Goal: Task Accomplishment & Management: Manage account settings

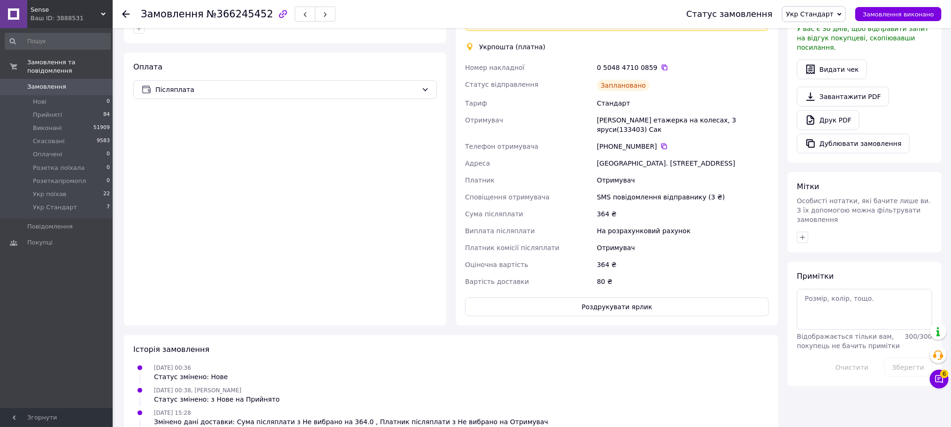
scroll to position [287, 0]
click at [44, 14] on div "Ваш ID: 3888531" at bounding box center [71, 18] width 82 height 8
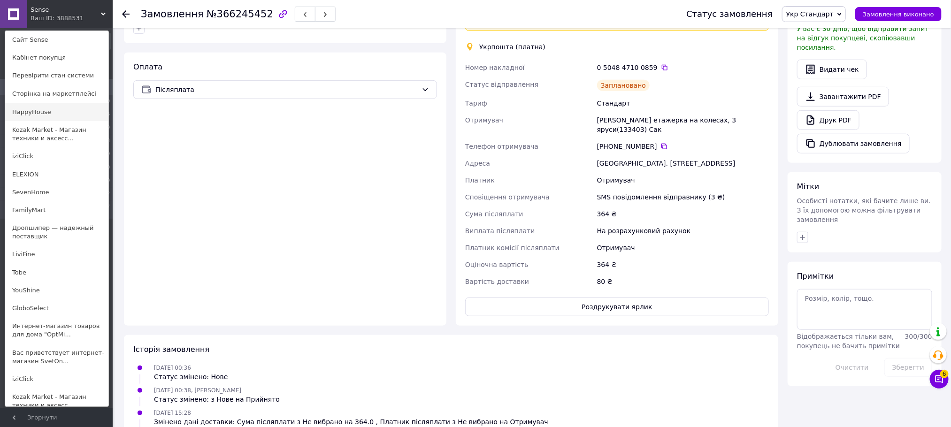
click at [44, 110] on link "HappyHouse" at bounding box center [56, 112] width 103 height 18
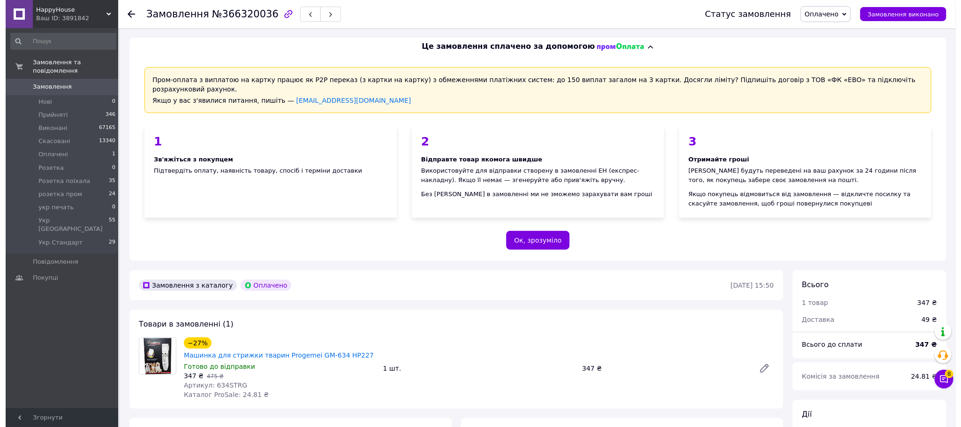
scroll to position [141, 0]
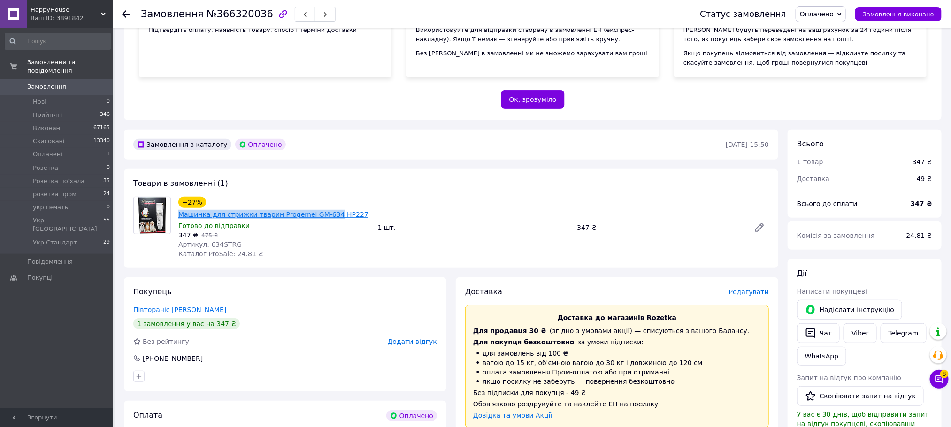
drag, startPoint x: 176, startPoint y: 203, endPoint x: 324, endPoint y: 202, distance: 147.3
click at [324, 209] on div "Машинка для стрижки тварин Progemei GM-634 HP227" at bounding box center [273, 214] width 192 height 11
copy link "Машинка для стрижки тварин Progemei GM-634"
click at [754, 288] on span "Редагувати" at bounding box center [749, 292] width 40 height 8
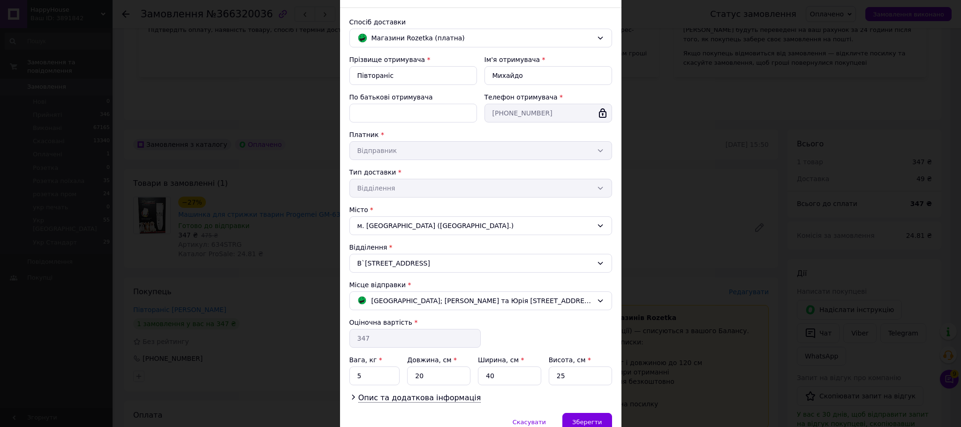
scroll to position [106, 0]
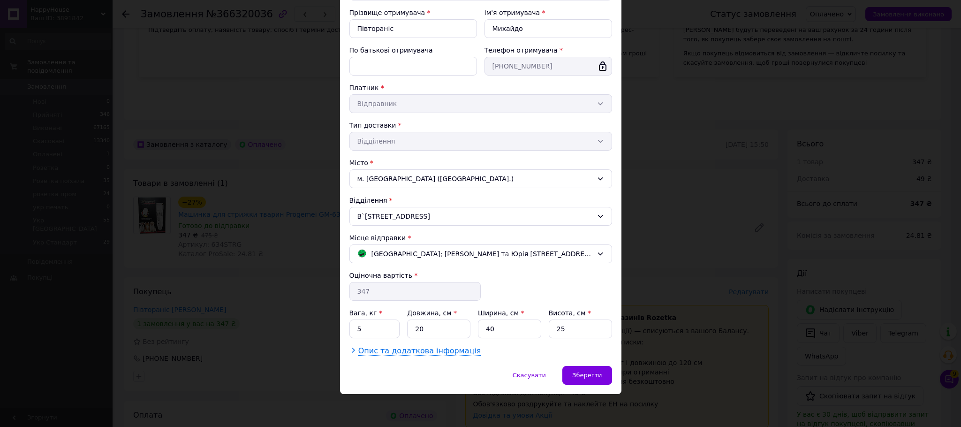
click at [431, 350] on span "Опис та додаткова інформація" at bounding box center [419, 350] width 123 height 9
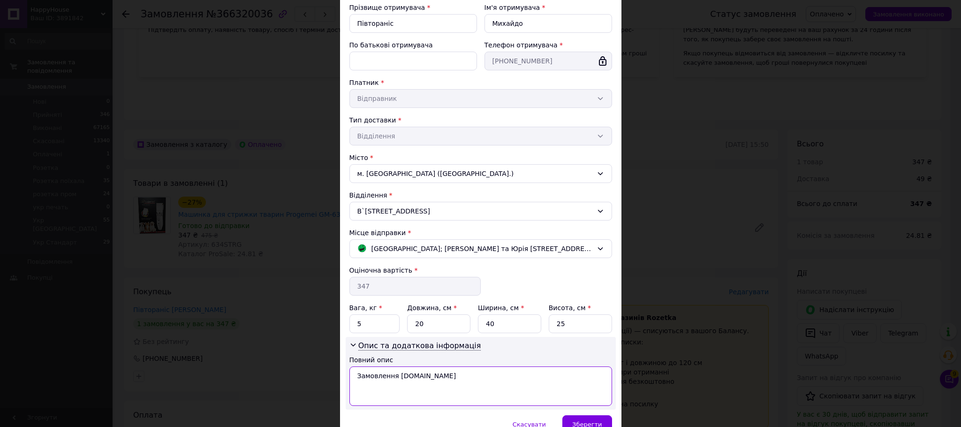
drag, startPoint x: 444, startPoint y: 403, endPoint x: 353, endPoint y: 391, distance: 91.3
click at [353, 391] on textarea "Замовлення Prom.ua" at bounding box center [481, 385] width 263 height 39
paste textarea "ашинка для стрижки тварин Progemei GM-634"
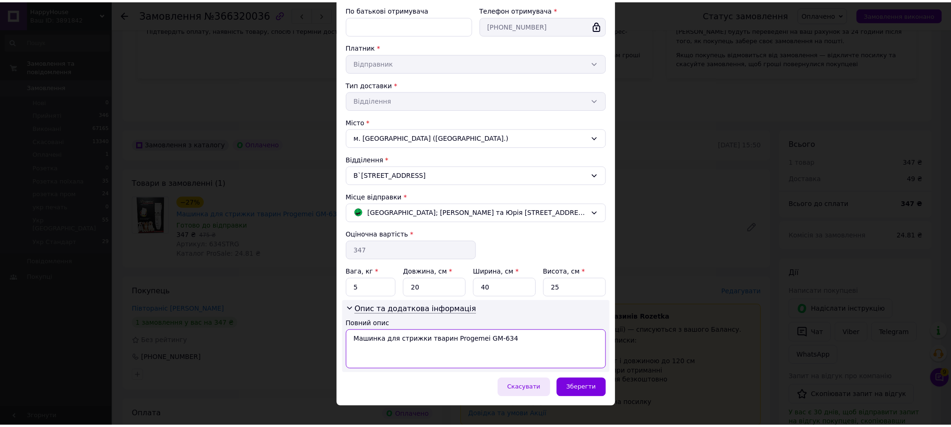
scroll to position [160, 0]
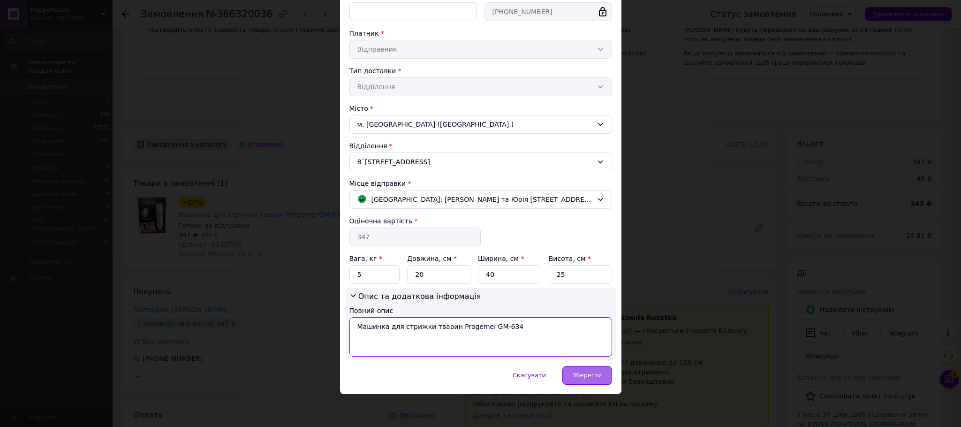
type textarea "Машинка для стрижки тварин Progemei GM-634"
click at [589, 380] on div "Зберегти" at bounding box center [587, 375] width 49 height 19
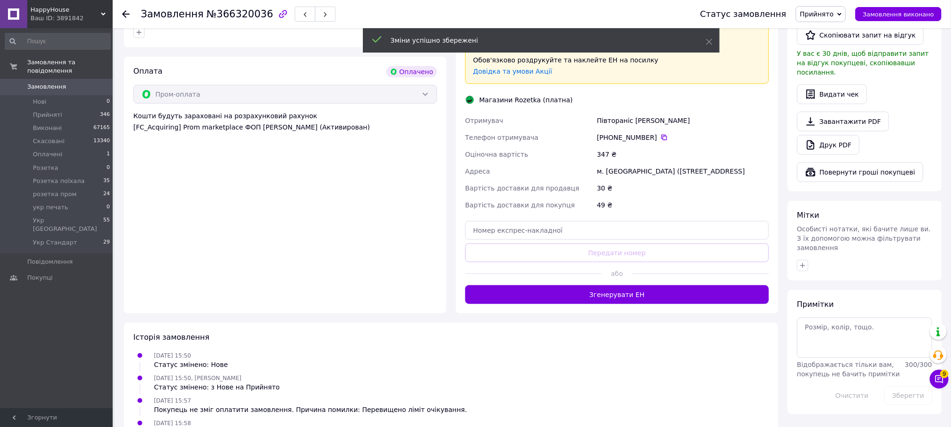
scroll to position [493, 0]
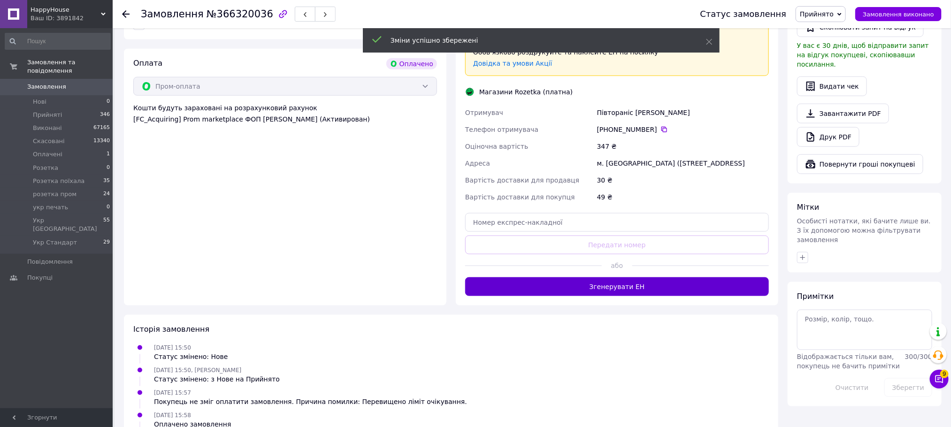
click at [593, 291] on button "Згенерувати ЕН" at bounding box center [617, 286] width 304 height 19
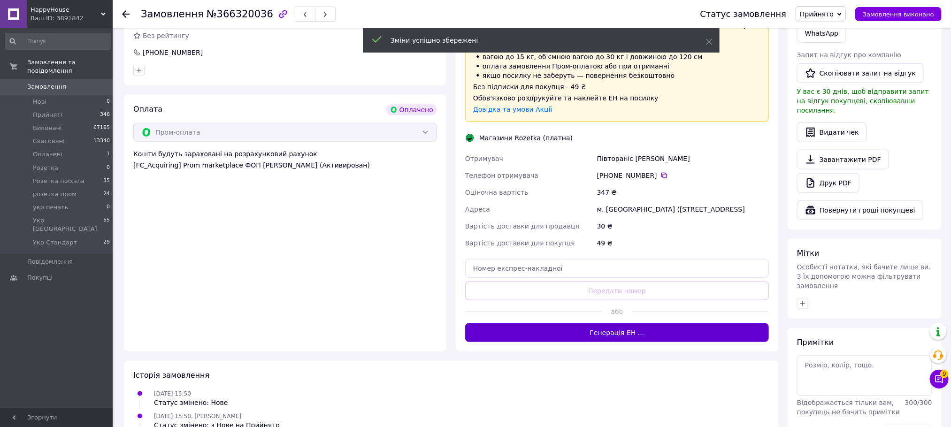
scroll to position [422, 0]
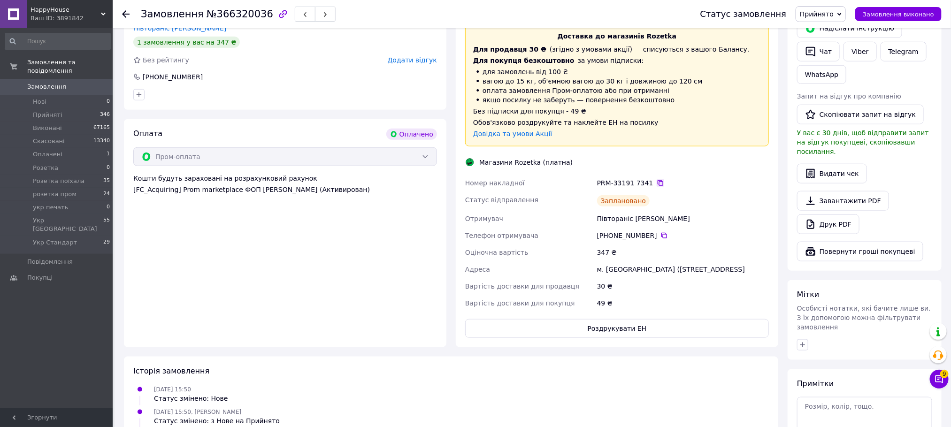
click at [657, 180] on icon at bounding box center [660, 183] width 6 height 6
click at [833, 10] on span "Прийнято" at bounding box center [816, 14] width 34 height 8
click at [838, 68] on li "розетка пром" at bounding box center [839, 65] width 87 height 14
click at [55, 12] on span "HappyHouse" at bounding box center [65, 10] width 70 height 8
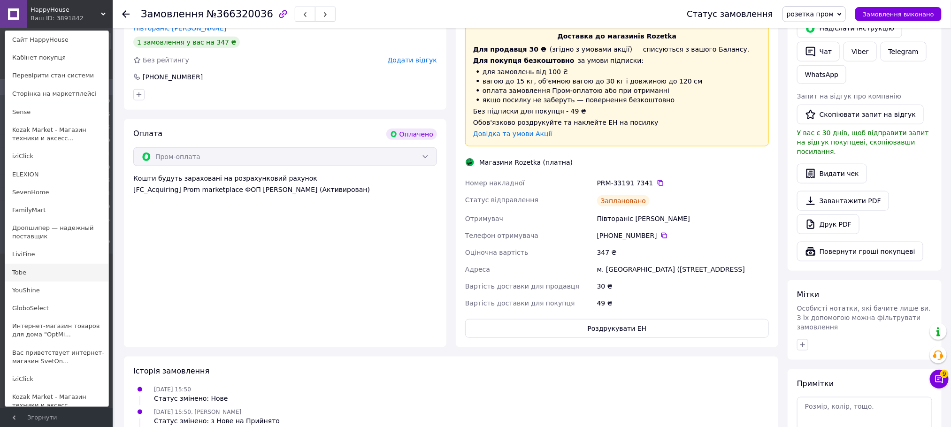
click at [17, 267] on link "Tobe" at bounding box center [56, 273] width 103 height 18
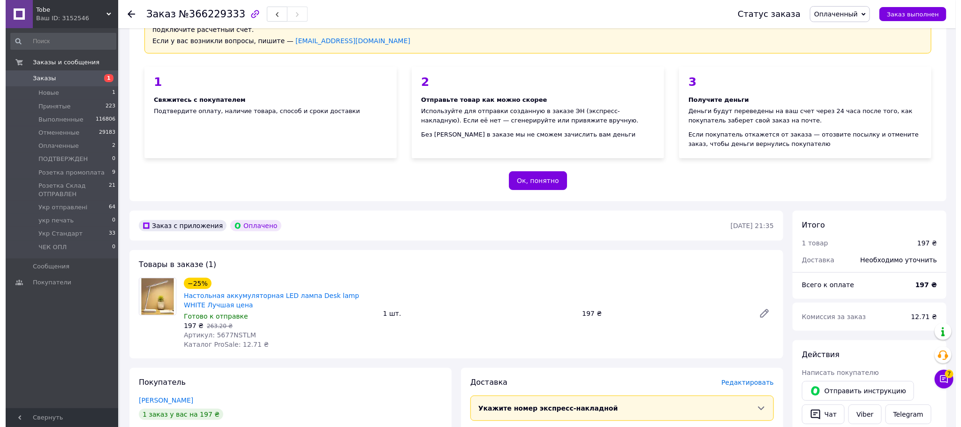
scroll to position [141, 0]
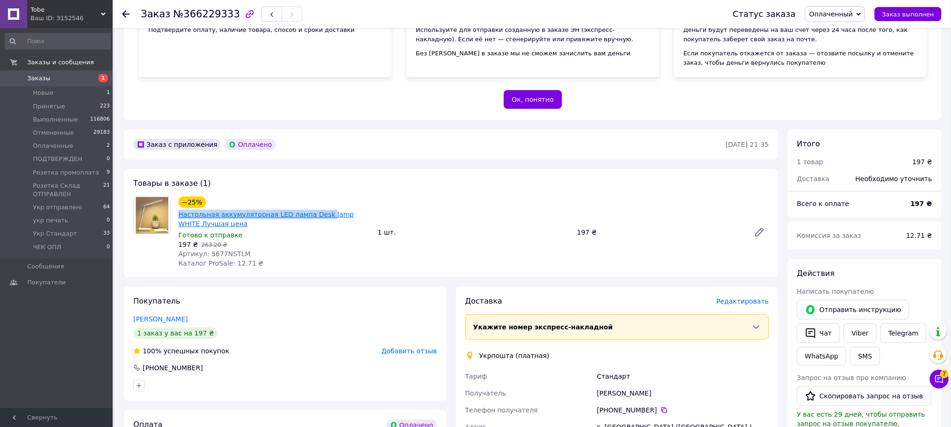
drag, startPoint x: 176, startPoint y: 206, endPoint x: 314, endPoint y: 206, distance: 137.5
click at [314, 209] on div "Настольная аккумуляторная LED лампа Desk lamp WHITE Лучшая цена" at bounding box center [274, 219] width 194 height 21
drag, startPoint x: 305, startPoint y: 206, endPoint x: 255, endPoint y: 187, distance: 53.9
click at [255, 196] on div "−25% Настольная аккумуляторная LED лампа Desk lamp WHITE Лучшая цена" at bounding box center [274, 213] width 194 height 34
drag, startPoint x: 358, startPoint y: 204, endPoint x: 276, endPoint y: 204, distance: 81.2
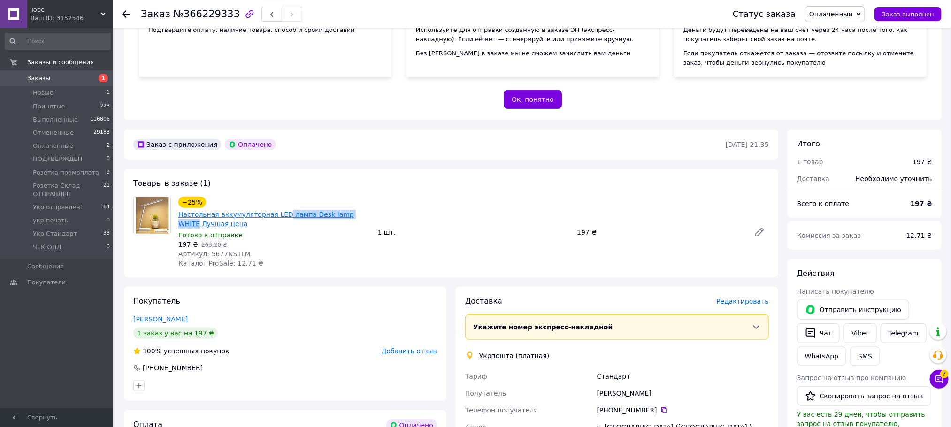
click at [276, 210] on span "Настольная аккумуляторная LED лампа Desk lamp WHITE Лучшая цена" at bounding box center [274, 219] width 192 height 19
copy link "лампа Desk lamp WHITE"
click at [744, 297] on span "Редактировать" at bounding box center [742, 301] width 53 height 8
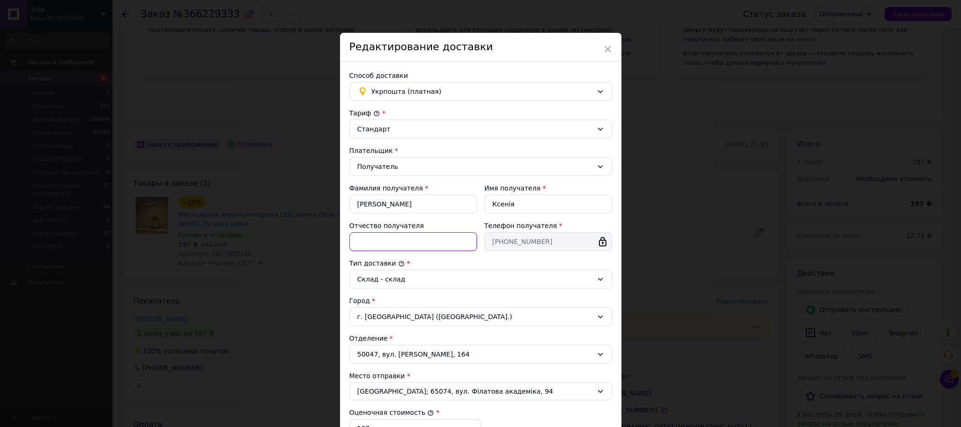
click at [401, 251] on input "Отчество получателя" at bounding box center [414, 241] width 128 height 19
paste input "лампа Desk lamp WHITE"
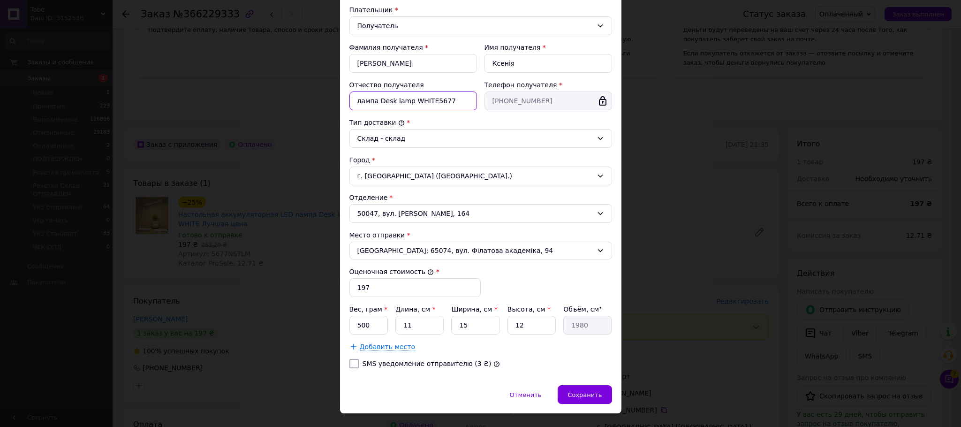
type input "лампа Desk lamp WHITE5677"
click at [386, 365] on label "SMS уведомление отправителю (3 ₴)" at bounding box center [427, 364] width 129 height 8
click at [359, 365] on input "SMS уведомление отправителю (3 ₴)" at bounding box center [354, 363] width 9 height 9
checkbox input "true"
click at [577, 398] on span "Сохранить" at bounding box center [585, 394] width 34 height 7
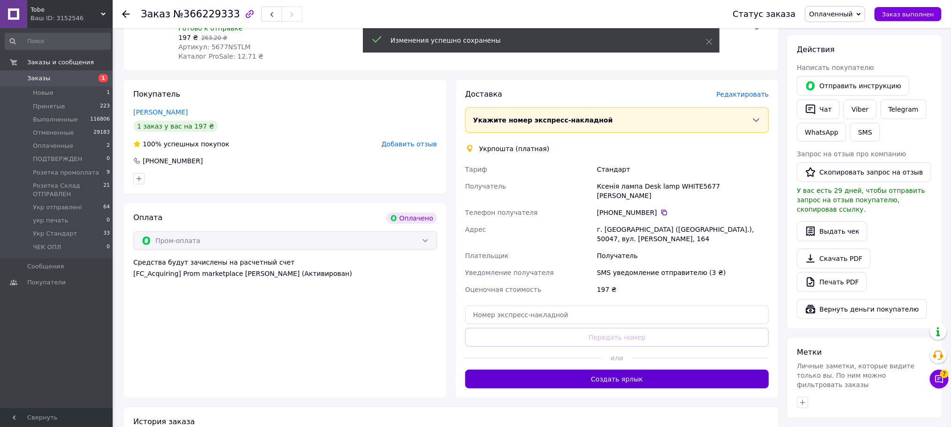
scroll to position [352, 0]
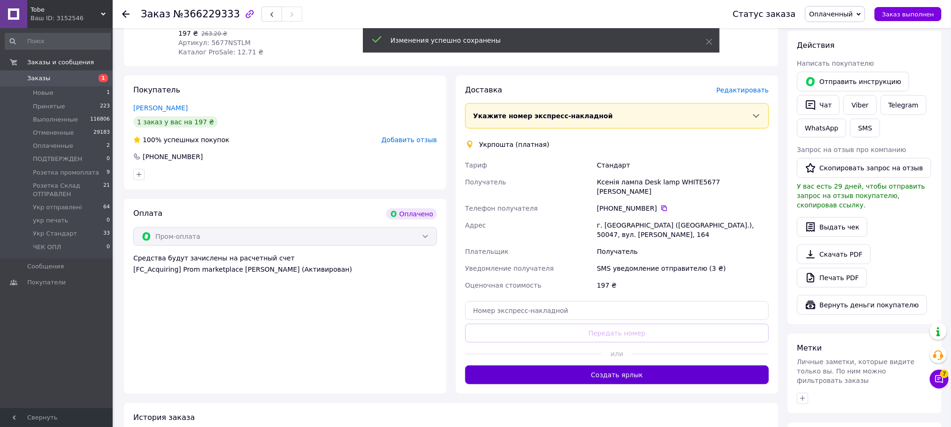
click at [545, 365] on button "Создать ярлык" at bounding box center [617, 374] width 304 height 19
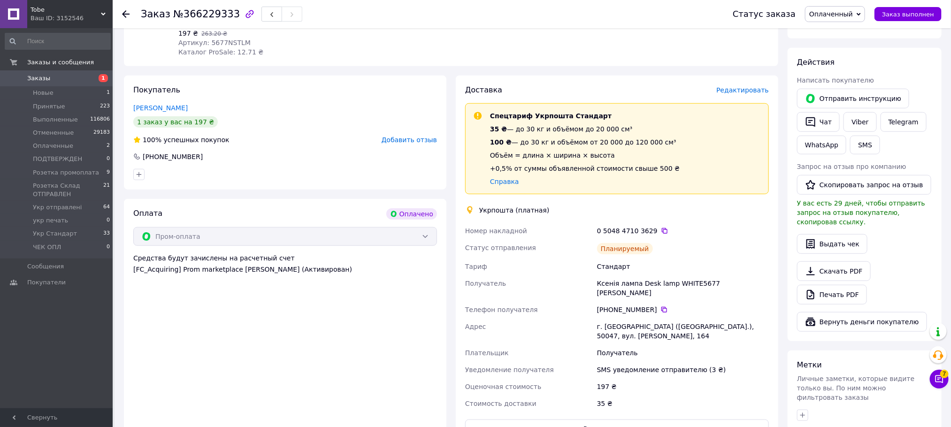
click at [656, 227] on div "0 5048 4710 3629" at bounding box center [683, 230] width 172 height 9
click at [661, 227] on icon at bounding box center [665, 231] width 8 height 8
click at [841, 10] on span "Оплаченный" at bounding box center [831, 14] width 44 height 8
click at [836, 91] on li "Укр Стандарт" at bounding box center [853, 93] width 97 height 14
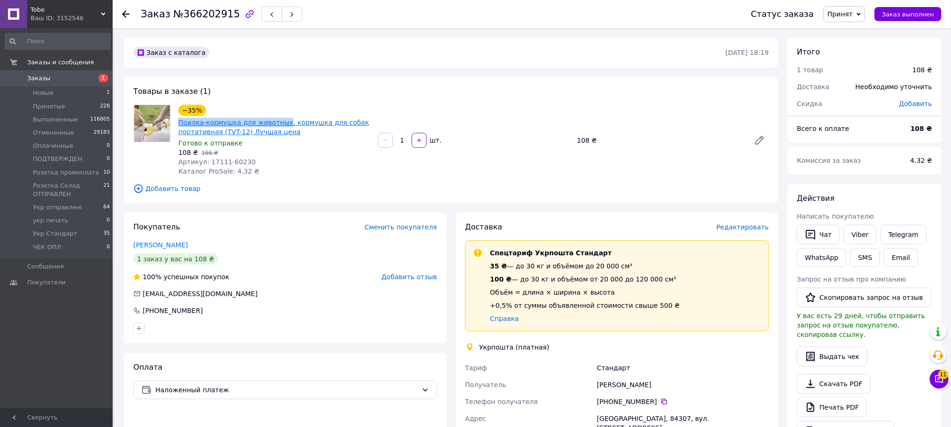
drag, startPoint x: 176, startPoint y: 124, endPoint x: 277, endPoint y: 121, distance: 101.4
click at [277, 121] on div "−35% Поилка-кормушка для животных. кормушка для собак портативная (TVT-12) Лучш…" at bounding box center [274, 140] width 199 height 75
copy link "Поилка-кормушка для животных"
click at [745, 226] on span "Редактировать" at bounding box center [742, 227] width 53 height 8
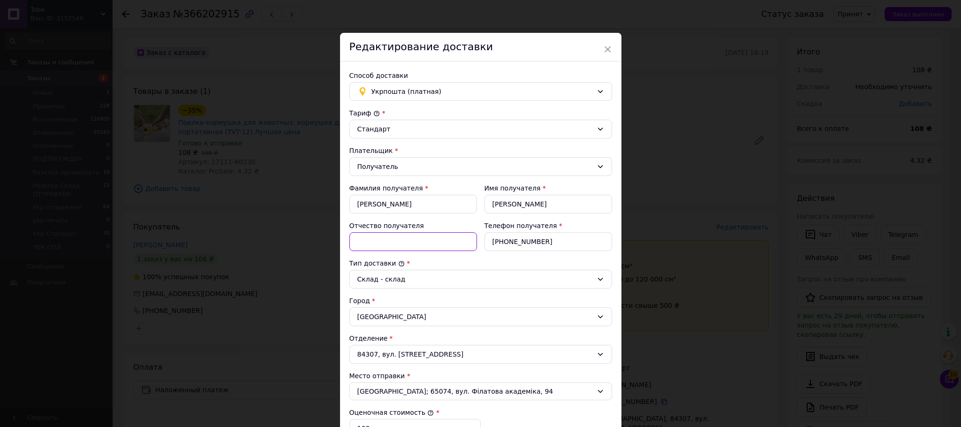
paste input "Поилка-кормушка для животных"
paste input "17111-60230"
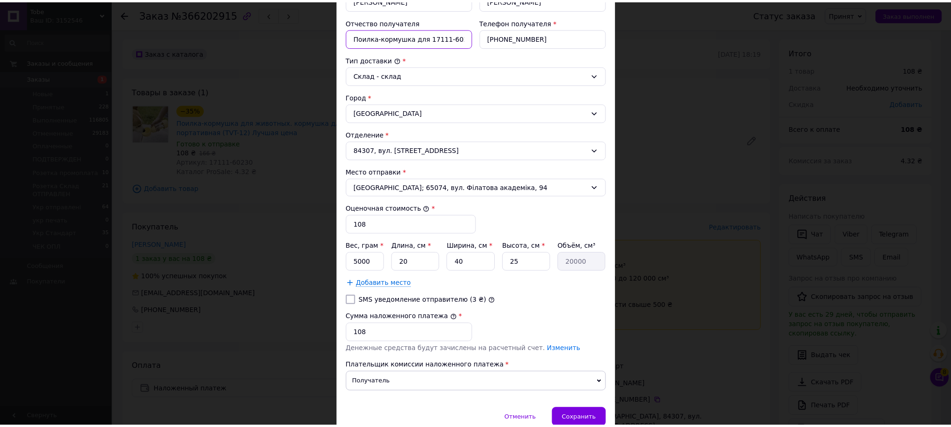
scroll to position [211, 0]
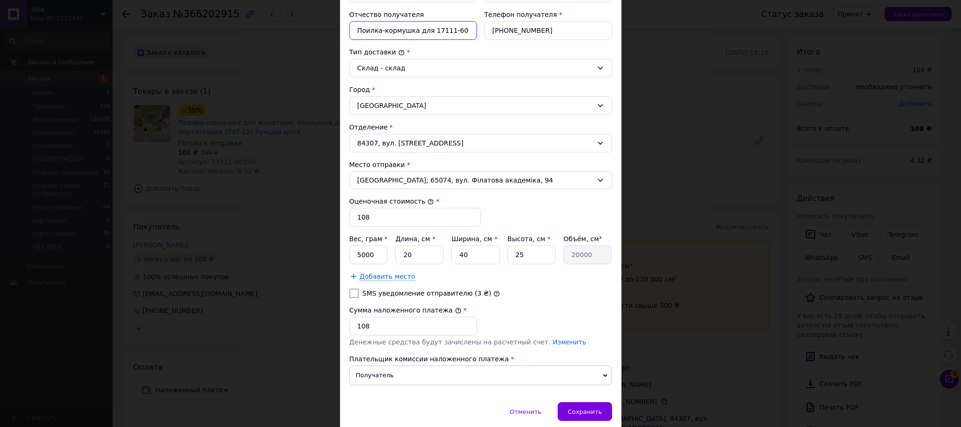
type input "Поилка-кормушка для 17111-60230"
click at [422, 297] on label "SMS уведомление отправителю (3 ₴)" at bounding box center [427, 293] width 129 height 8
click at [359, 298] on input "SMS уведомление отправителю (3 ₴)" at bounding box center [354, 293] width 9 height 9
checkbox input "true"
click at [369, 255] on input "5000" at bounding box center [369, 254] width 39 height 19
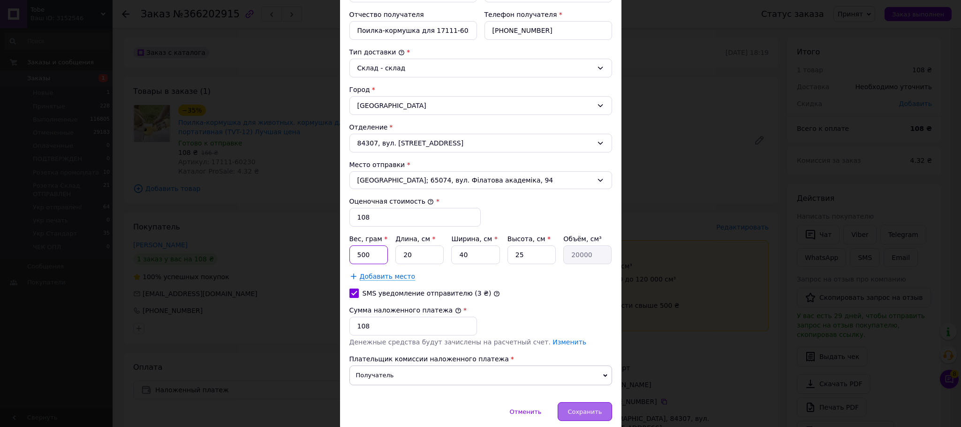
type input "500"
click at [589, 410] on div "Сохранить" at bounding box center [585, 411] width 54 height 19
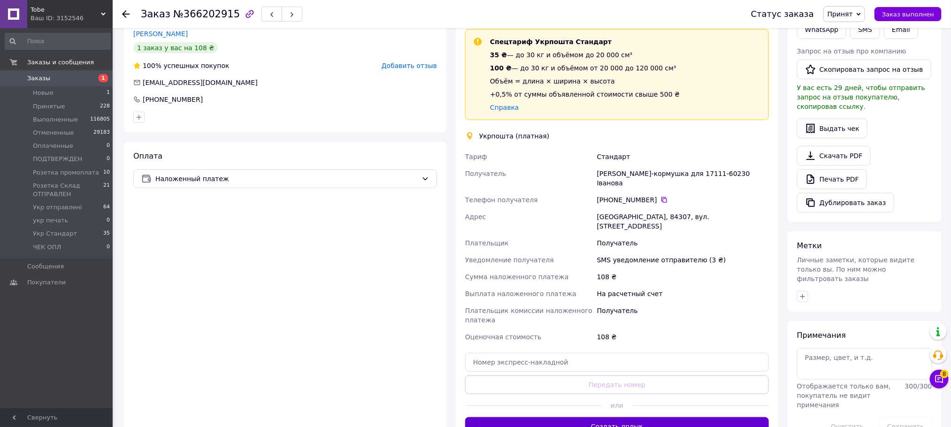
click at [627, 417] on button "Создать ярлык" at bounding box center [617, 426] width 304 height 19
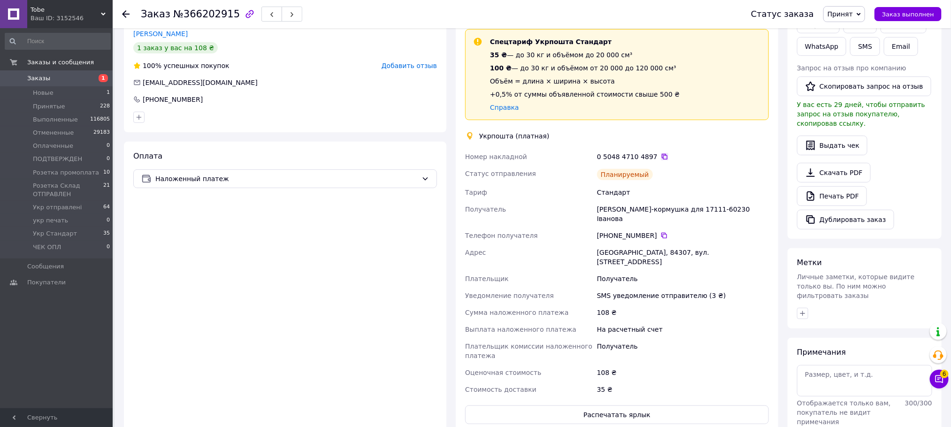
click at [661, 158] on icon at bounding box center [665, 157] width 8 height 8
click at [853, 12] on span "Принят" at bounding box center [839, 14] width 25 height 8
click at [863, 91] on li "Укр Стандарт" at bounding box center [871, 93] width 97 height 14
